Goal: Check status

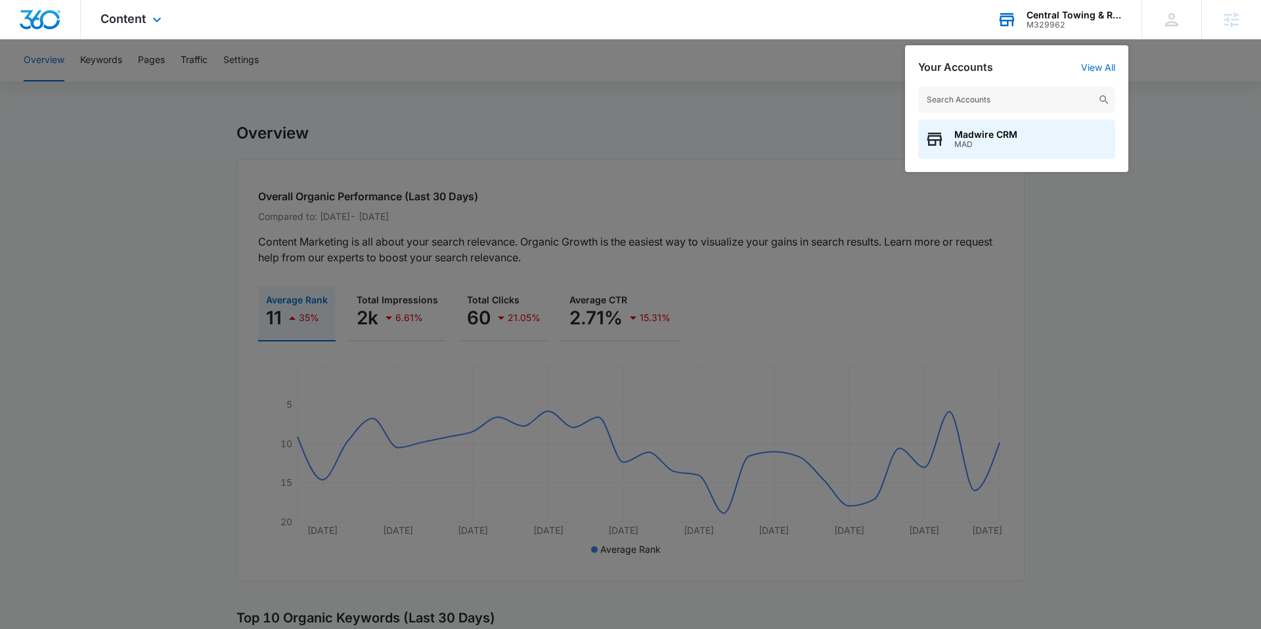
click at [1013, 108] on input "text" at bounding box center [1016, 100] width 197 height 26
type input "NEI"
click at [1018, 142] on span "M326607" at bounding box center [1002, 144] width 97 height 9
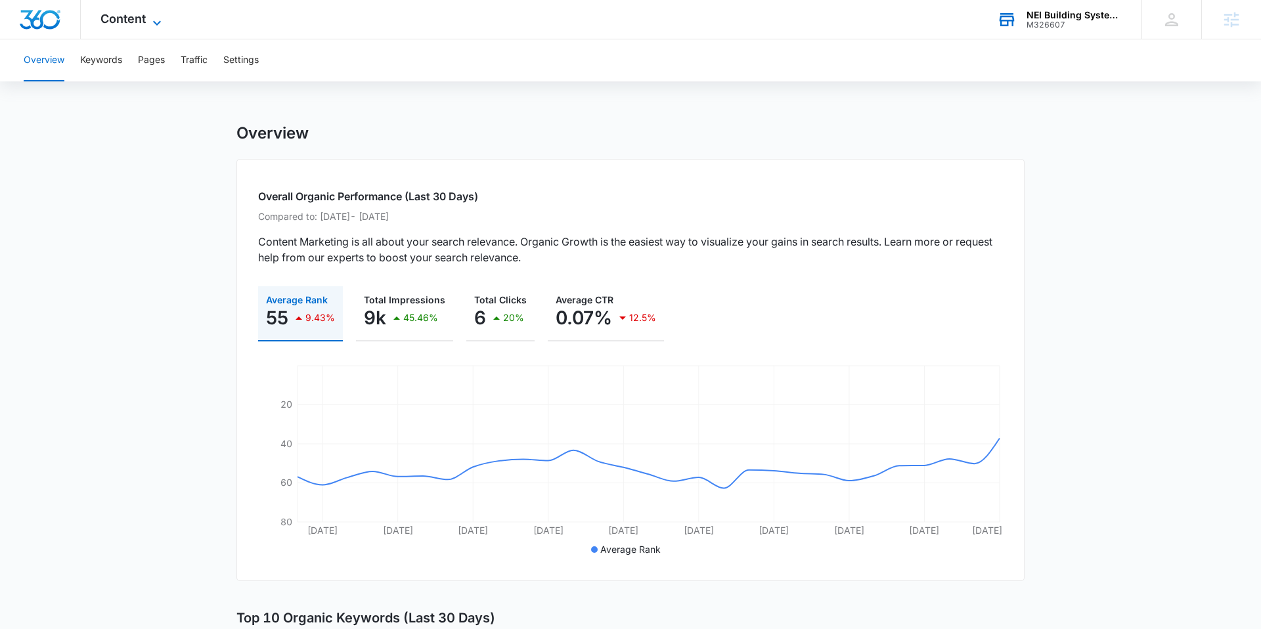
click at [137, 18] on span "Content" at bounding box center [122, 19] width 45 height 14
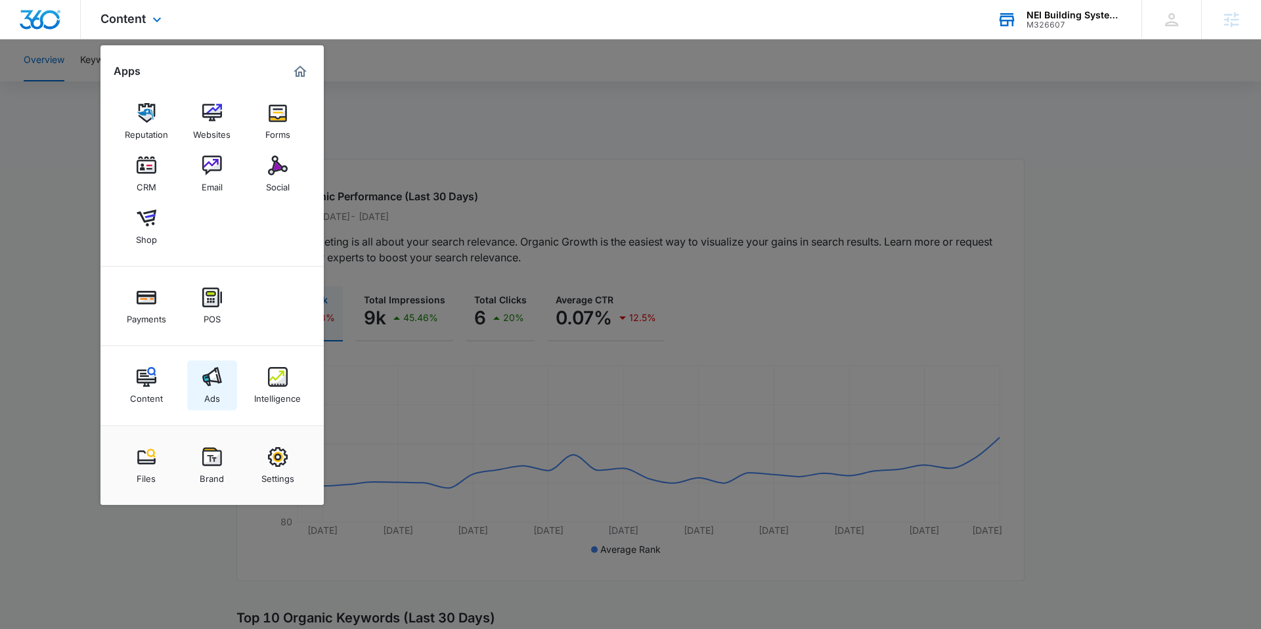
click at [208, 371] on img at bounding box center [212, 377] width 20 height 20
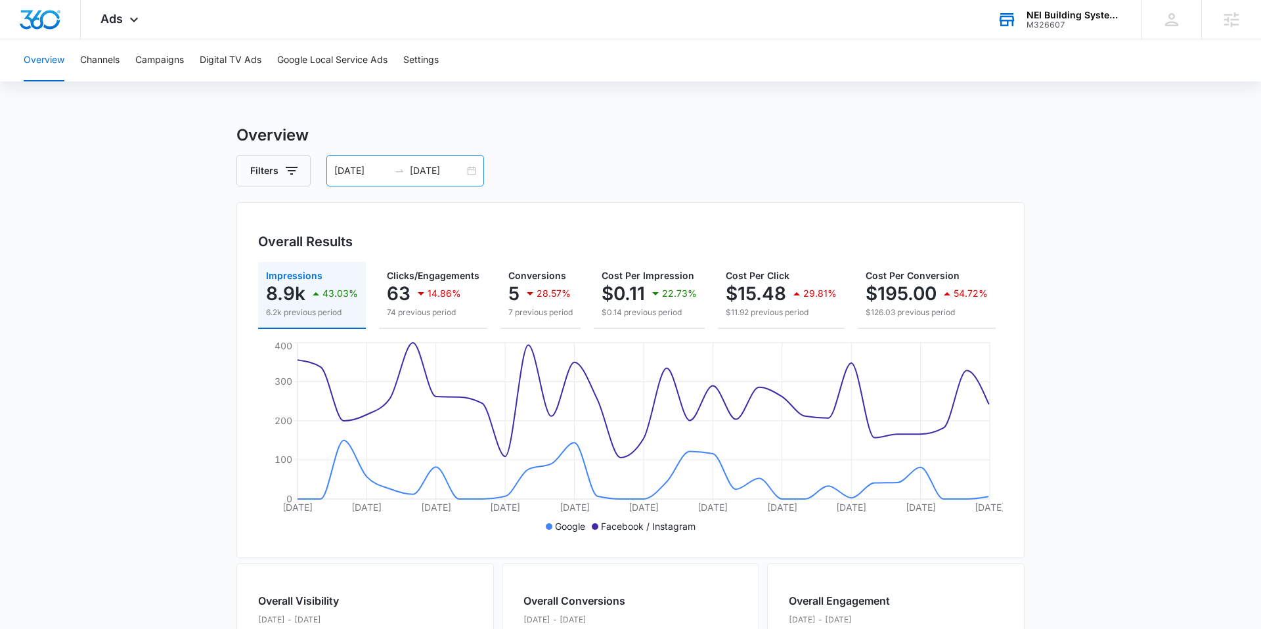
click at [353, 173] on input "[DATE]" at bounding box center [361, 171] width 55 height 14
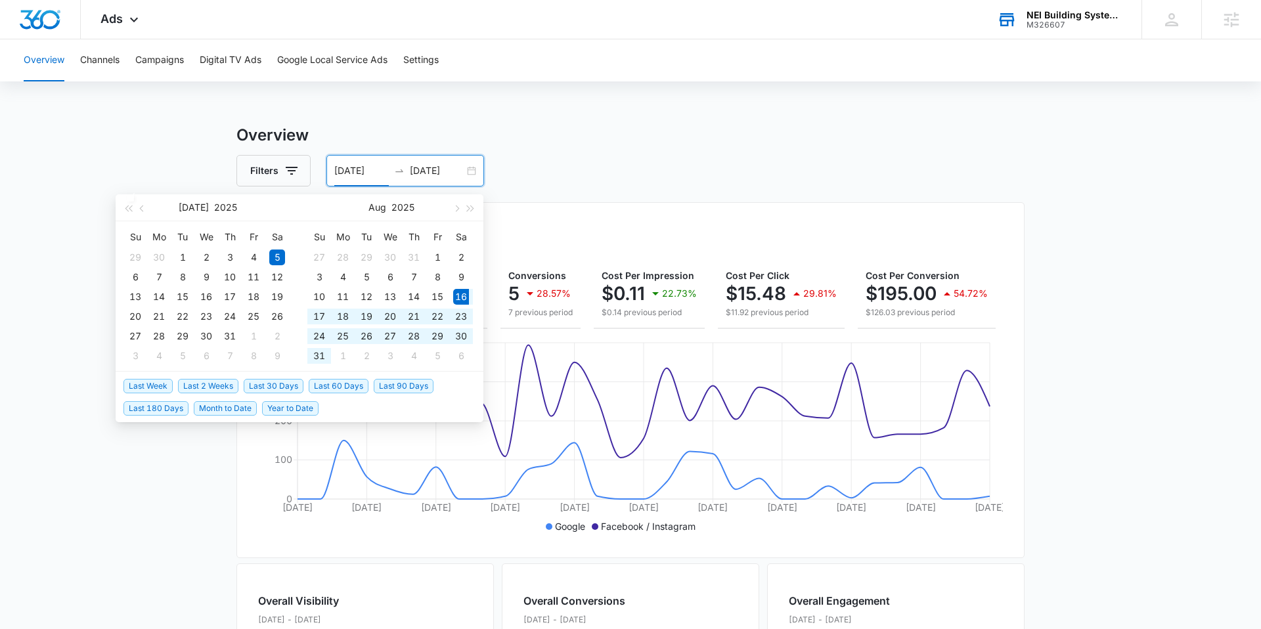
click at [287, 390] on span "Last 30 Days" at bounding box center [274, 386] width 60 height 14
type input "[DATE]"
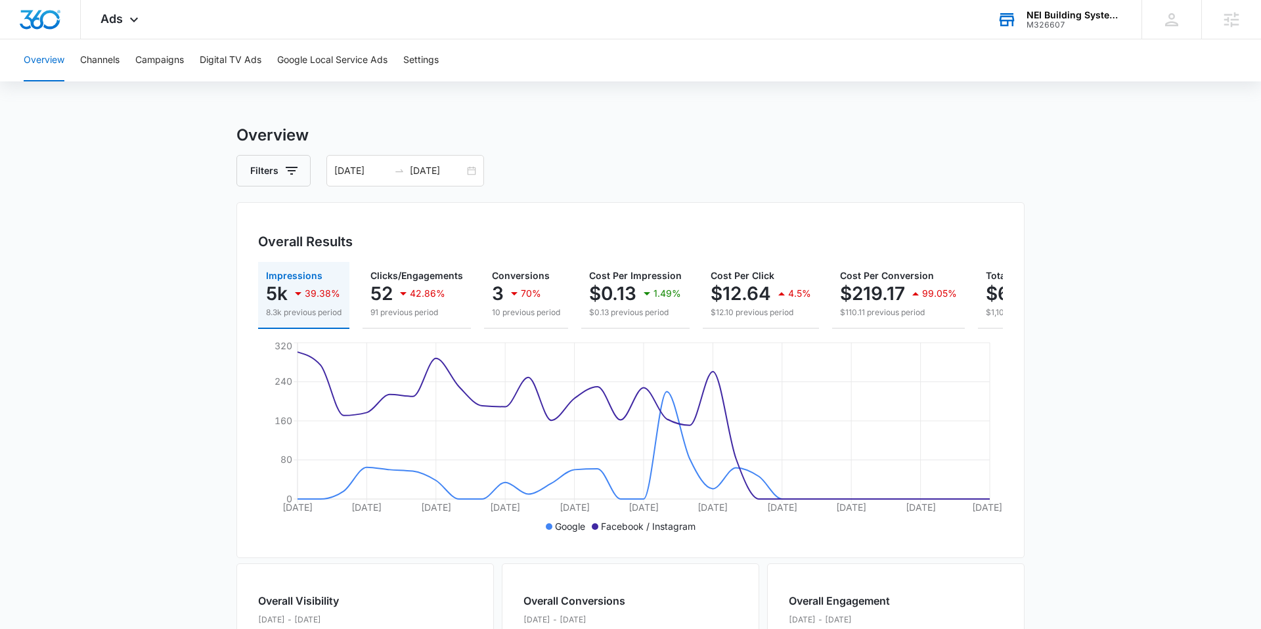
click at [324, 170] on div "Filters [DATE] [DATE]" at bounding box center [630, 171] width 788 height 32
click at [336, 169] on input "[DATE]" at bounding box center [361, 171] width 55 height 14
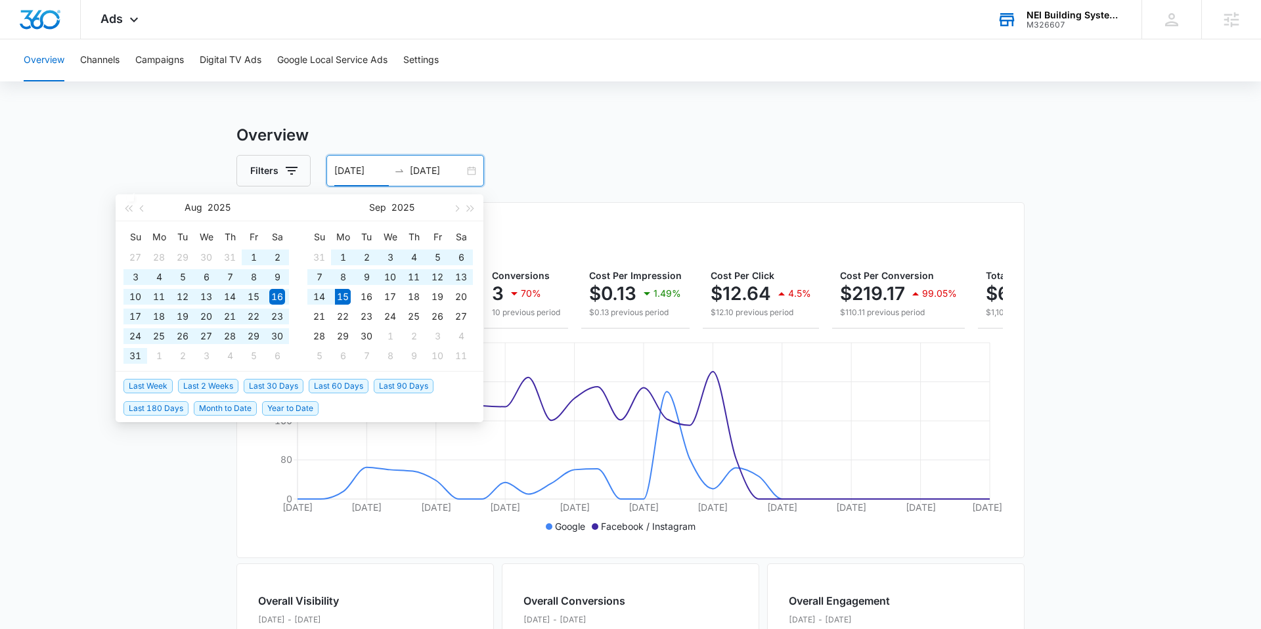
click at [343, 384] on span "Last 60 Days" at bounding box center [339, 386] width 60 height 14
type input "[DATE]"
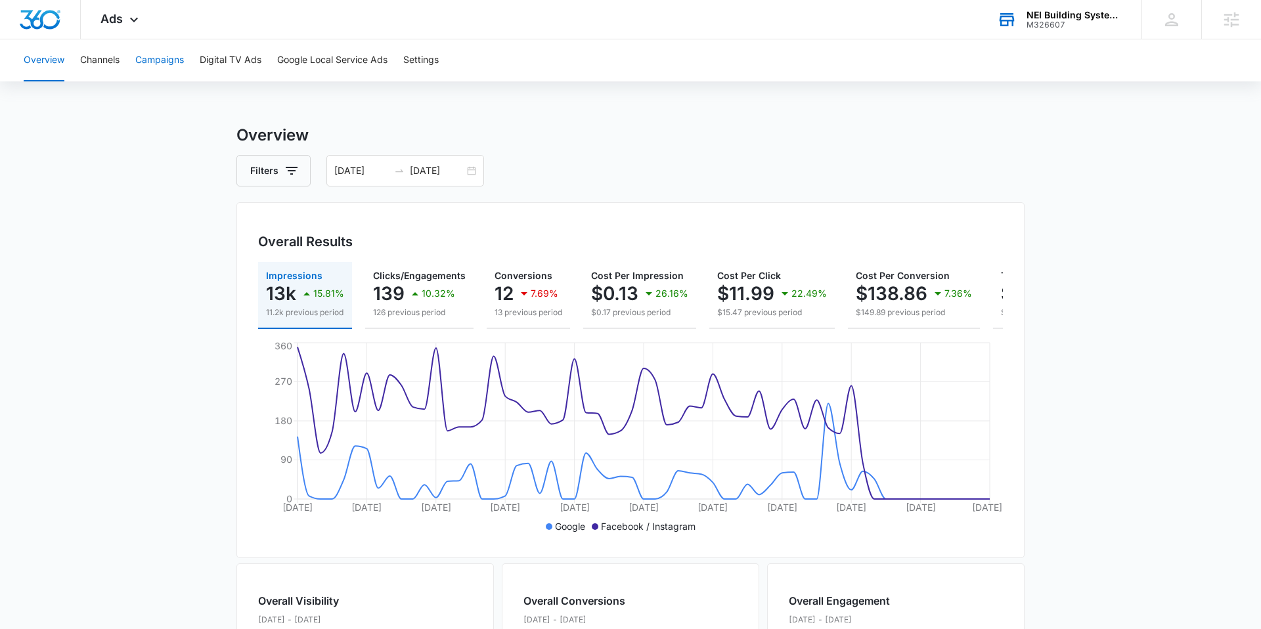
click at [166, 62] on button "Campaigns" at bounding box center [159, 60] width 49 height 42
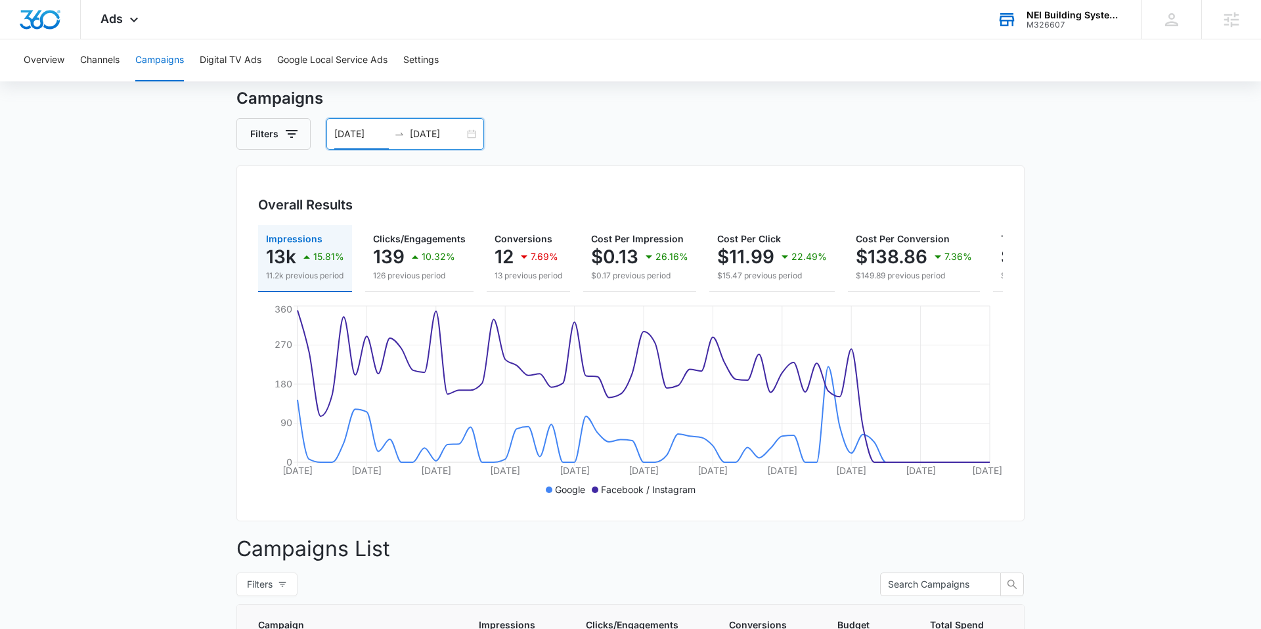
click at [356, 137] on input "[DATE]" at bounding box center [361, 134] width 55 height 14
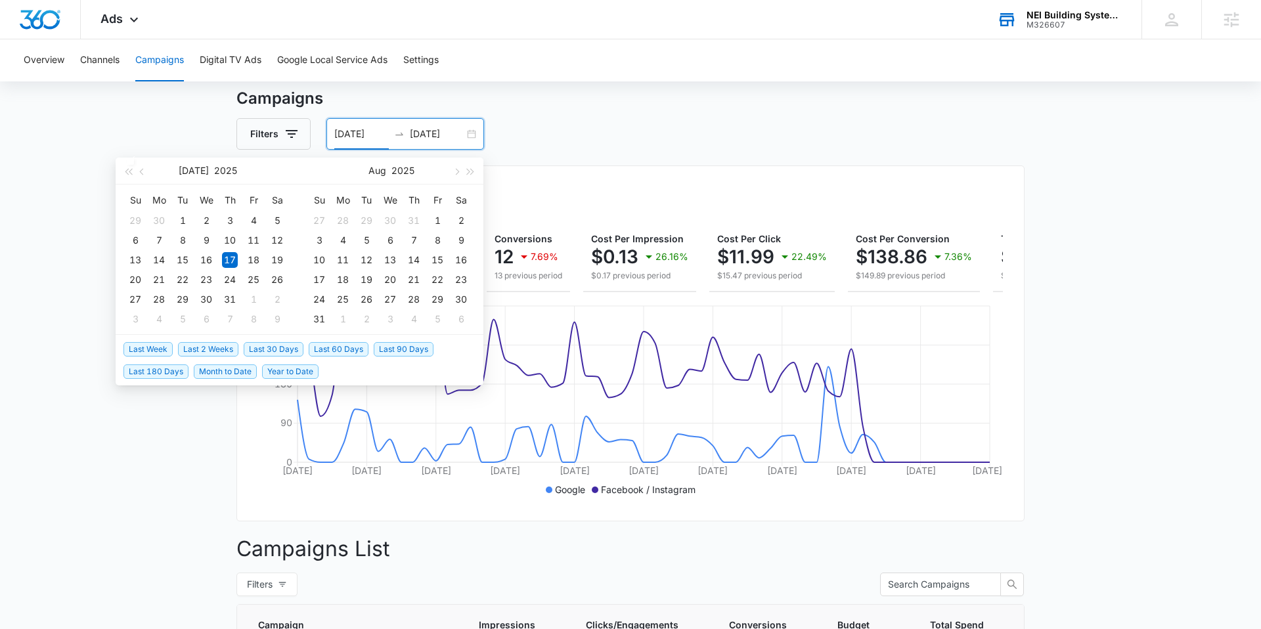
click at [144, 347] on span "Last Week" at bounding box center [147, 349] width 49 height 14
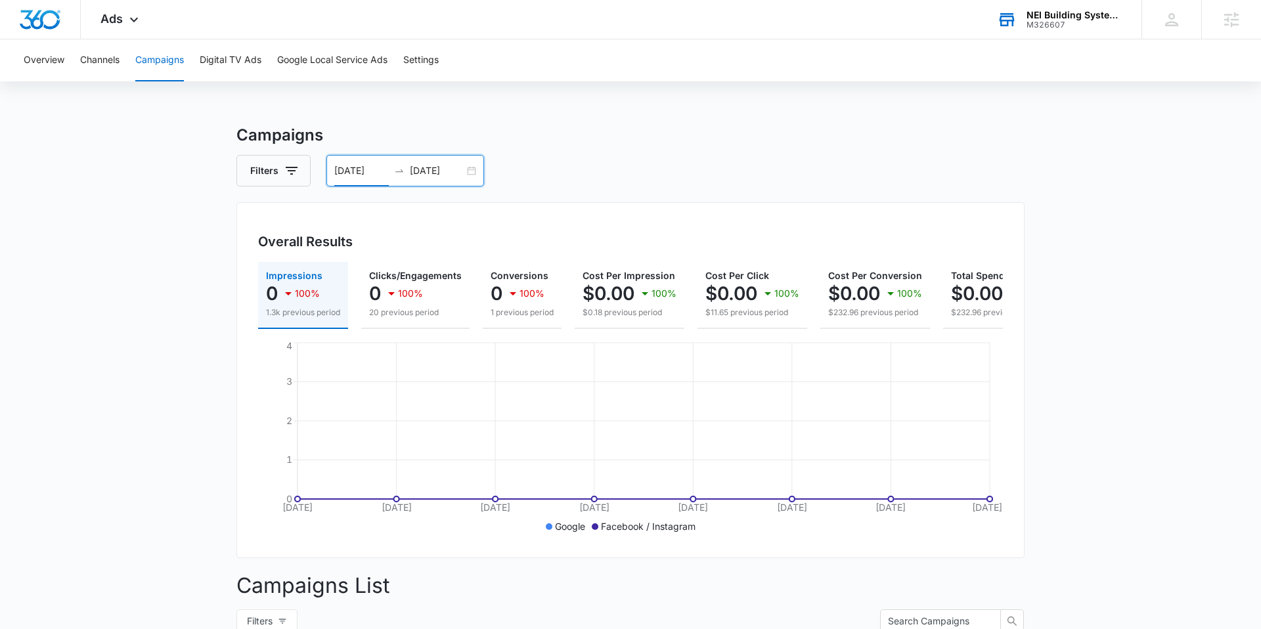
click at [361, 176] on input "[DATE]" at bounding box center [361, 171] width 55 height 14
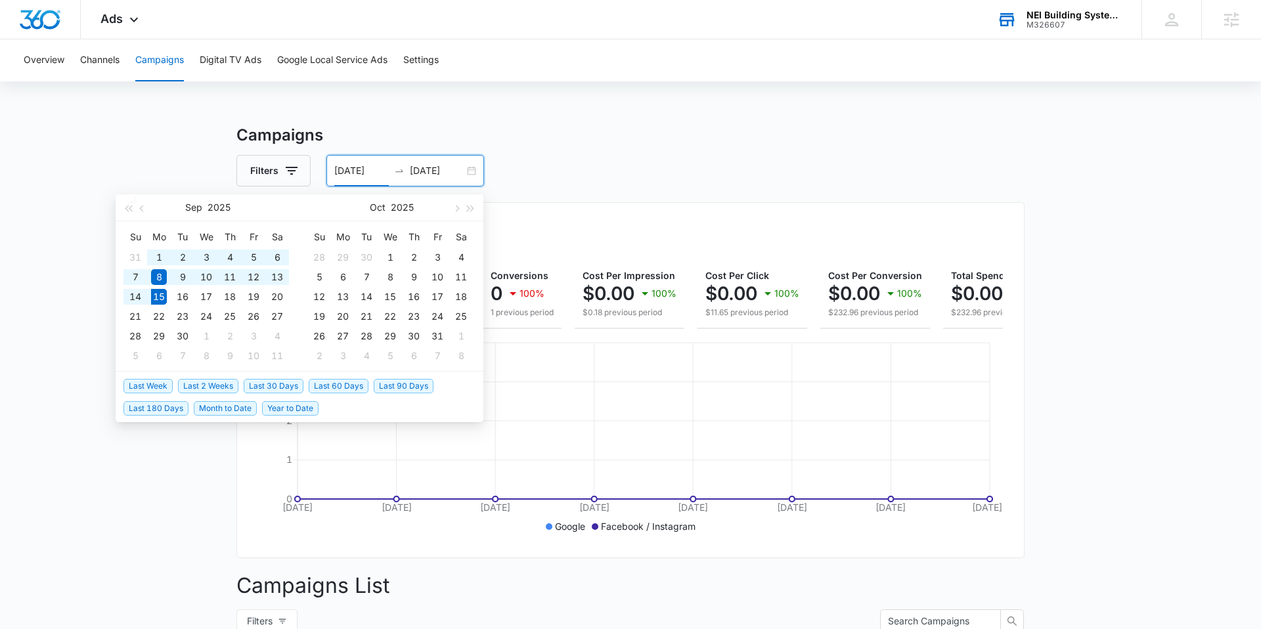
drag, startPoint x: 284, startPoint y: 385, endPoint x: 491, endPoint y: 156, distance: 308.8
click at [285, 385] on span "Last 30 Days" at bounding box center [274, 386] width 60 height 14
type input "[DATE]"
